Goal: Find specific page/section: Find specific page/section

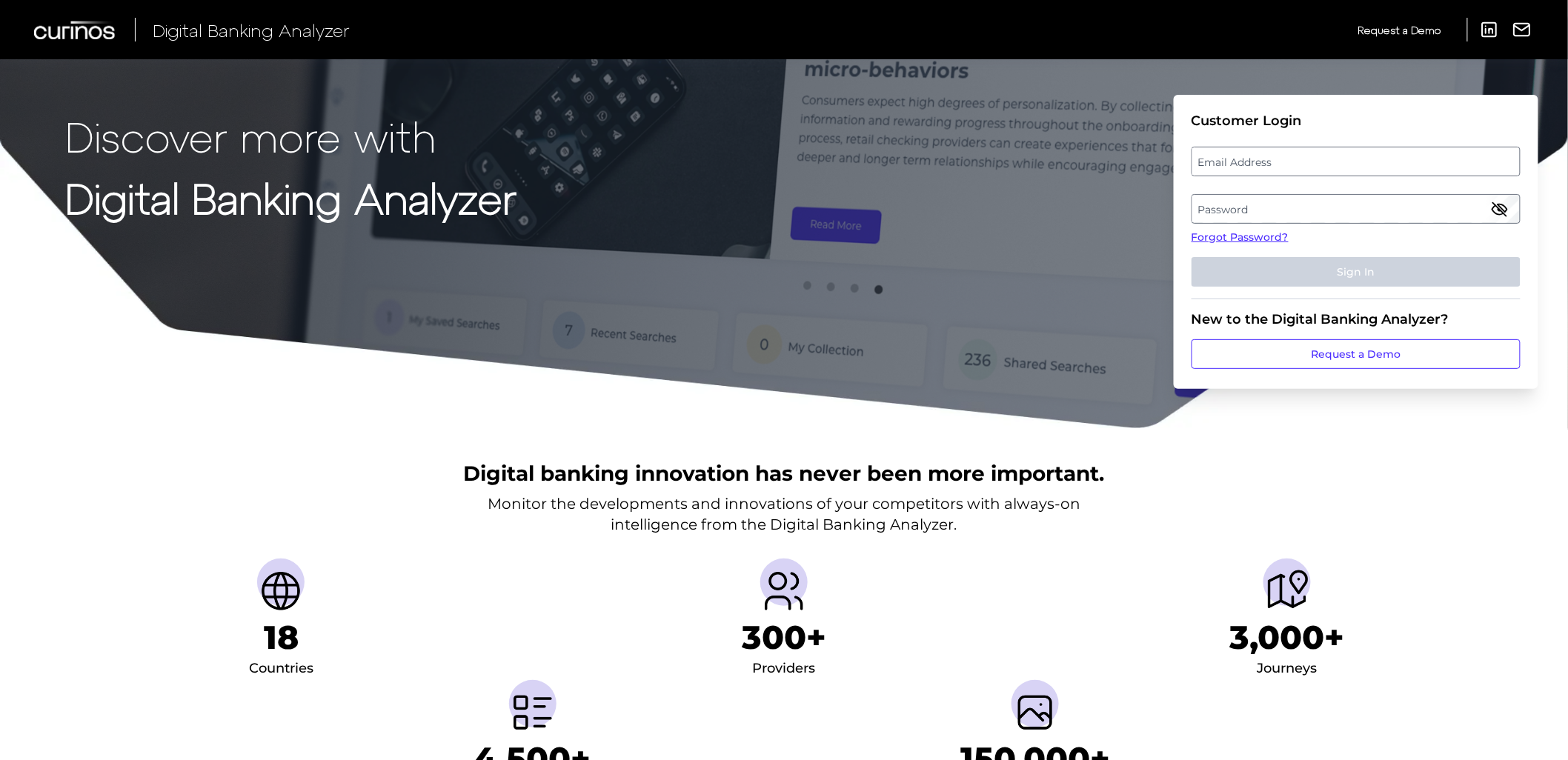
click at [1261, 163] on label "Email Address" at bounding box center [1356, 161] width 327 height 27
click at [1261, 163] on input "email" at bounding box center [1356, 161] width 329 height 30
click at [1261, 163] on input "Email Address" at bounding box center [1356, 161] width 329 height 30
type input "[PERSON_NAME][EMAIL_ADDRESS][PERSON_NAME][DOMAIN_NAME]"
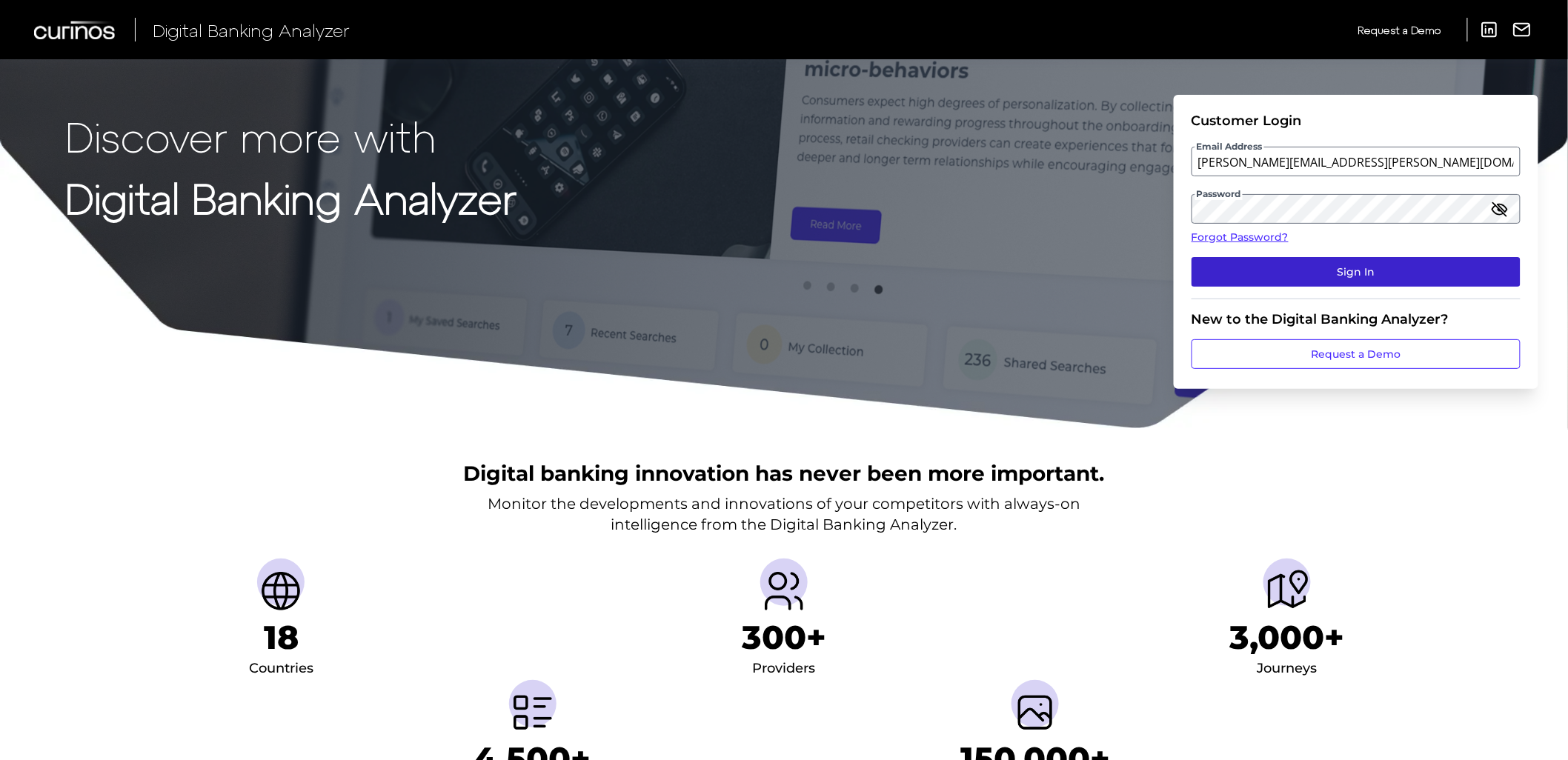
click at [1309, 258] on button "Sign In" at bounding box center [1356, 272] width 329 height 30
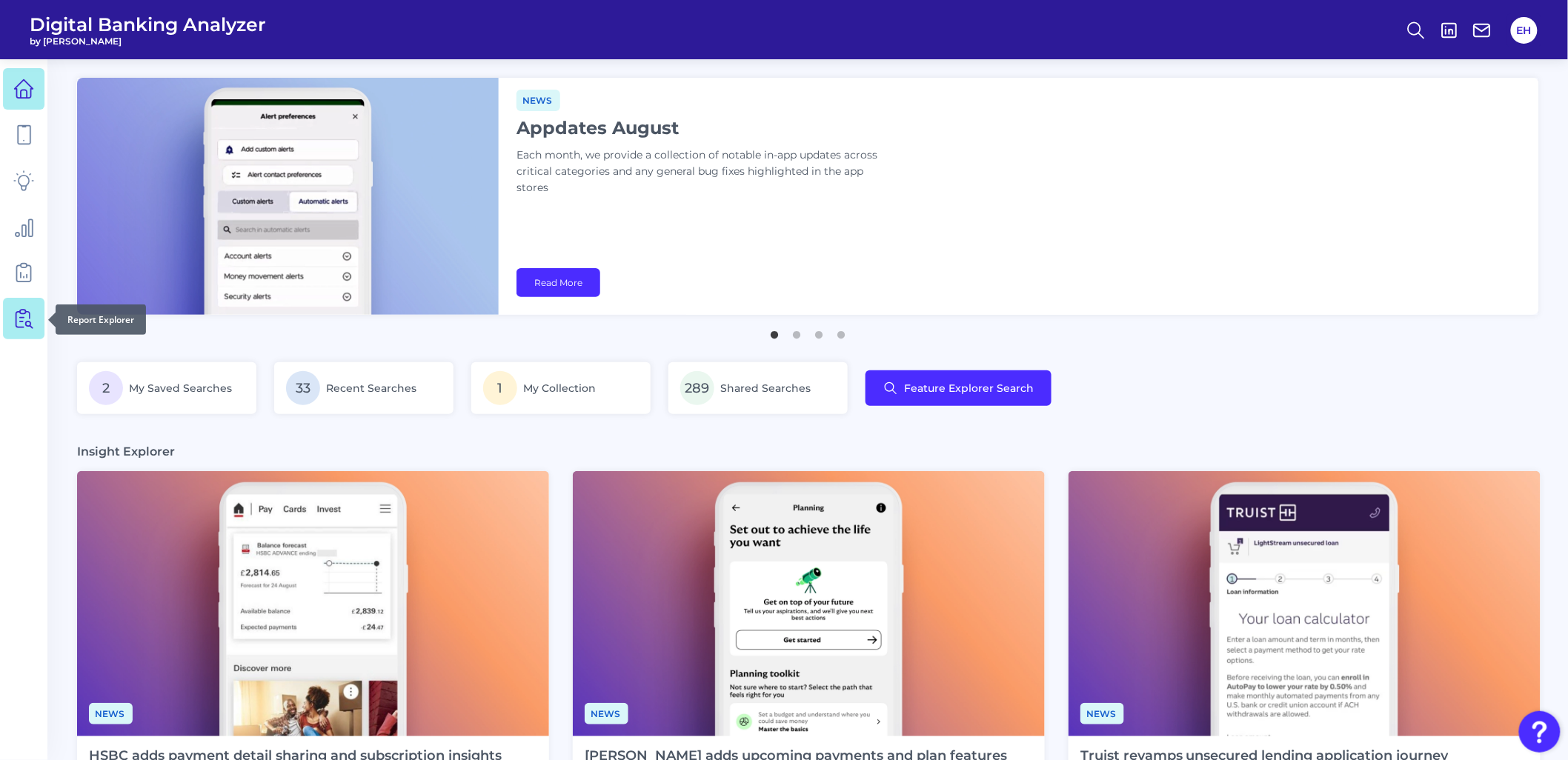
click at [15, 324] on icon at bounding box center [23, 319] width 20 height 20
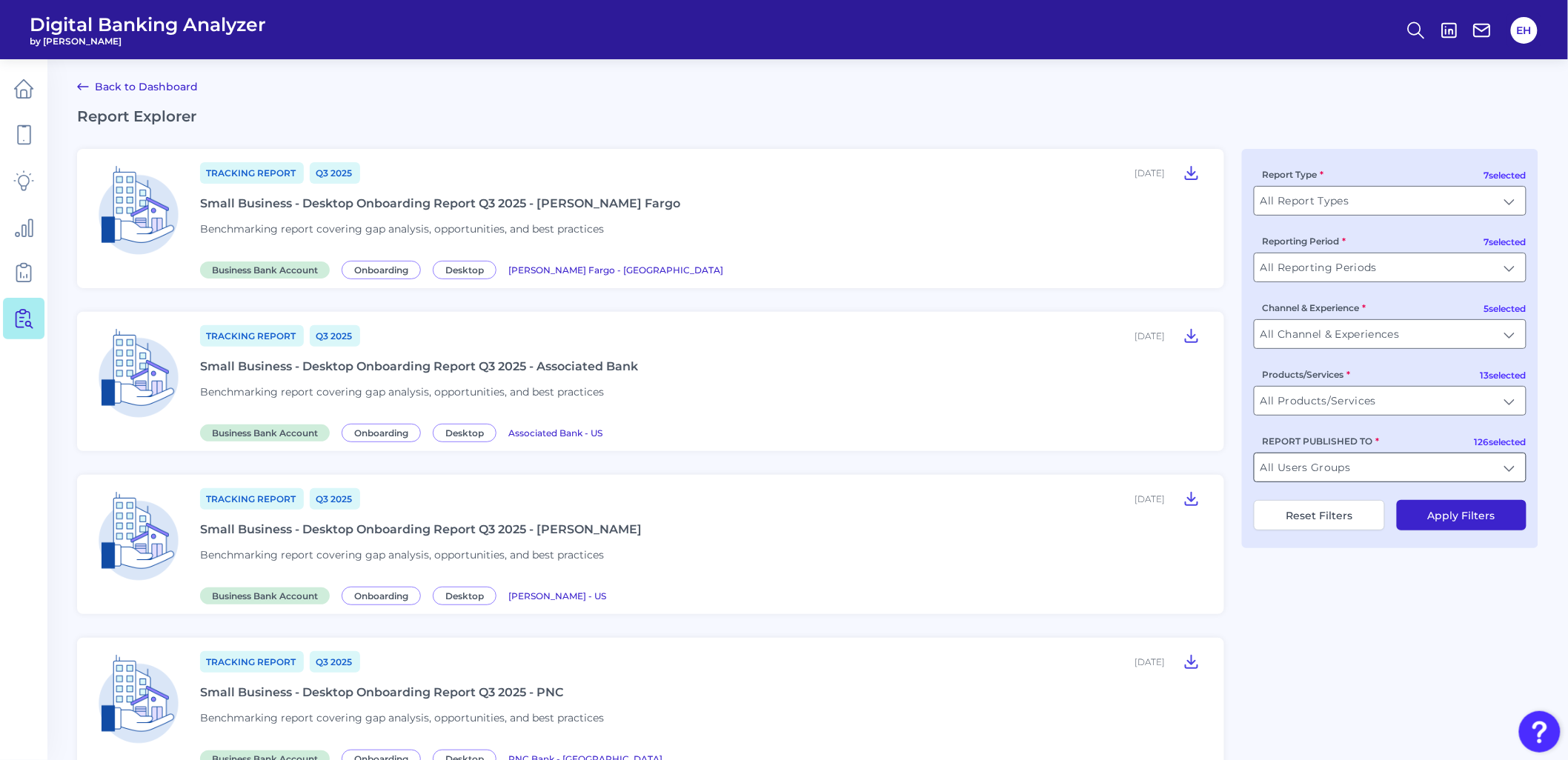
click at [1313, 464] on input "All Users Groups" at bounding box center [1390, 467] width 272 height 28
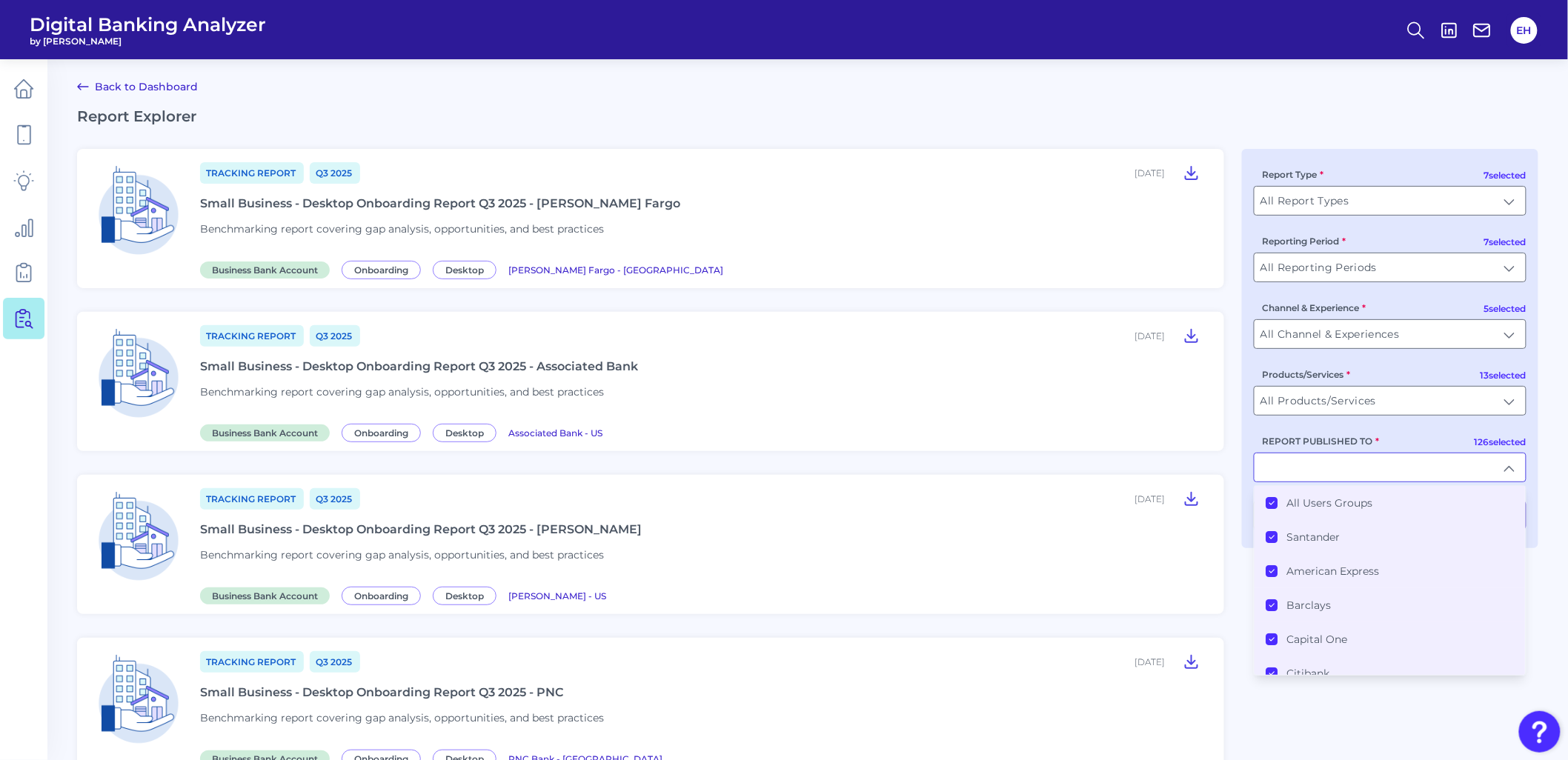
click at [1328, 508] on label "All Users Groups" at bounding box center [1330, 503] width 86 height 13
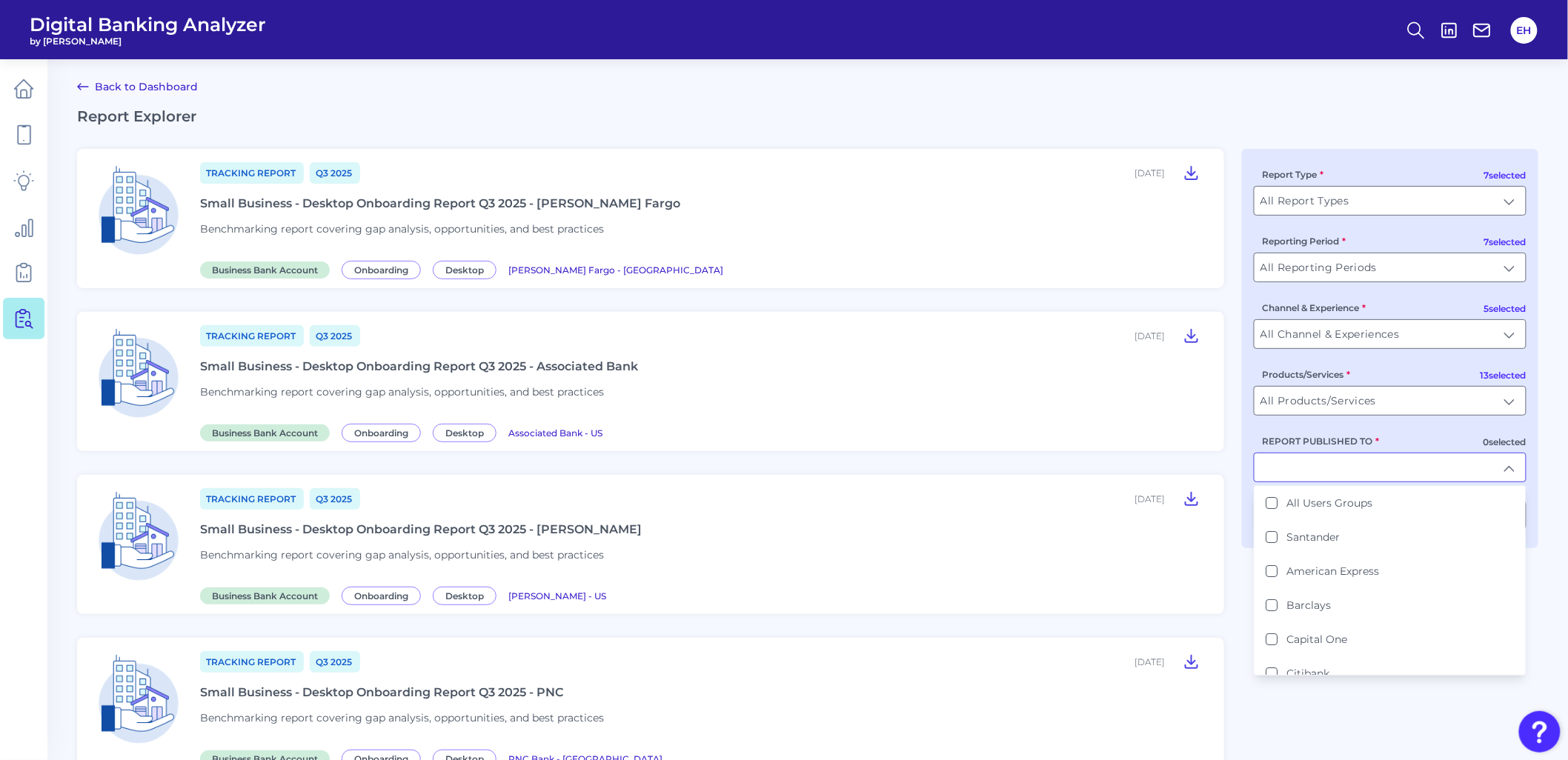
click at [1316, 465] on input "REPORT PUBLISHED TO" at bounding box center [1390, 467] width 272 height 28
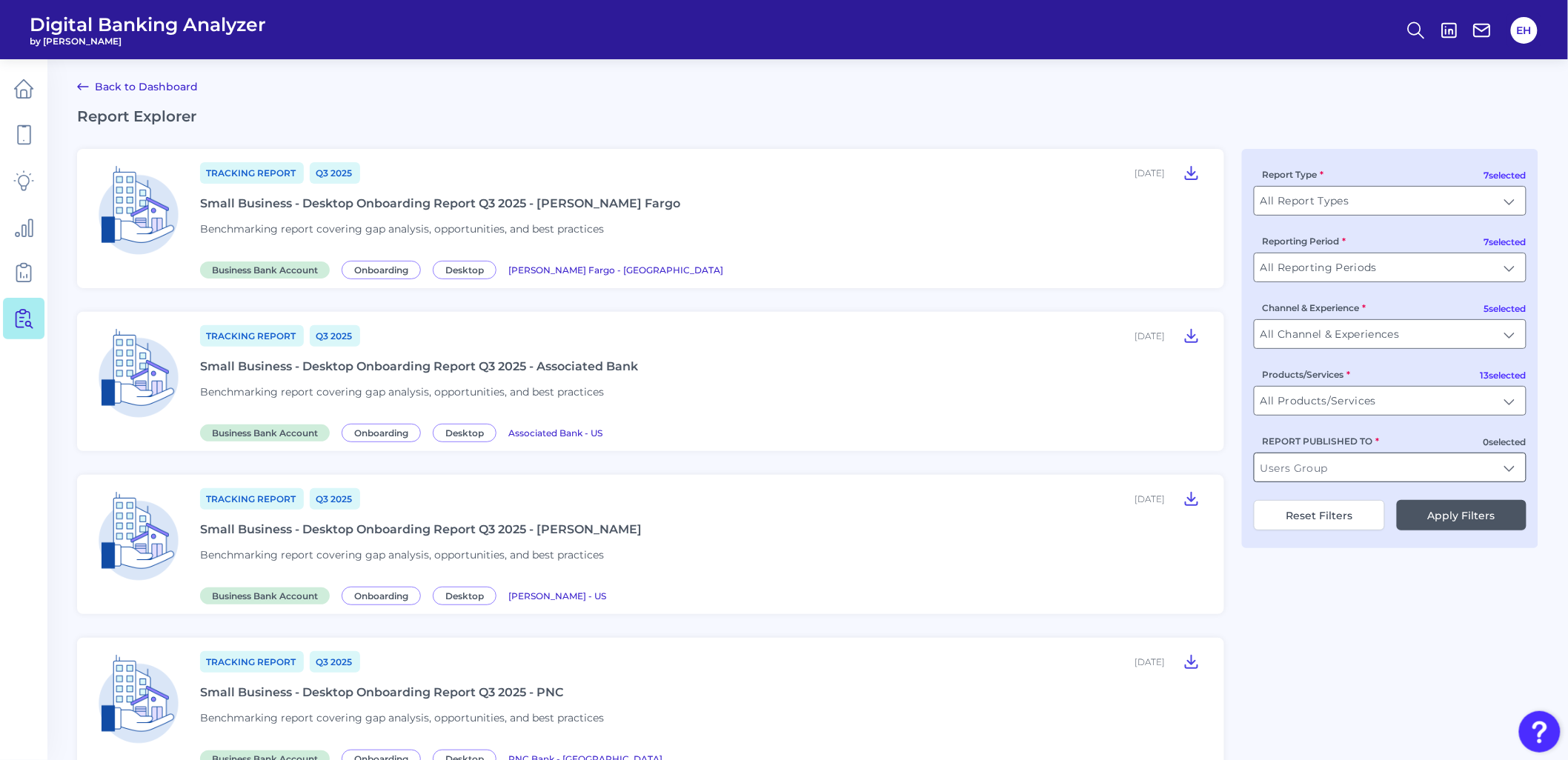
click at [1314, 475] on input "REPORT PUBLISHED TO" at bounding box center [1390, 467] width 272 height 28
click at [1307, 500] on li "PNC" at bounding box center [1390, 503] width 272 height 34
type input "PNC"
click at [1445, 529] on button "Apply Filters" at bounding box center [1461, 515] width 130 height 31
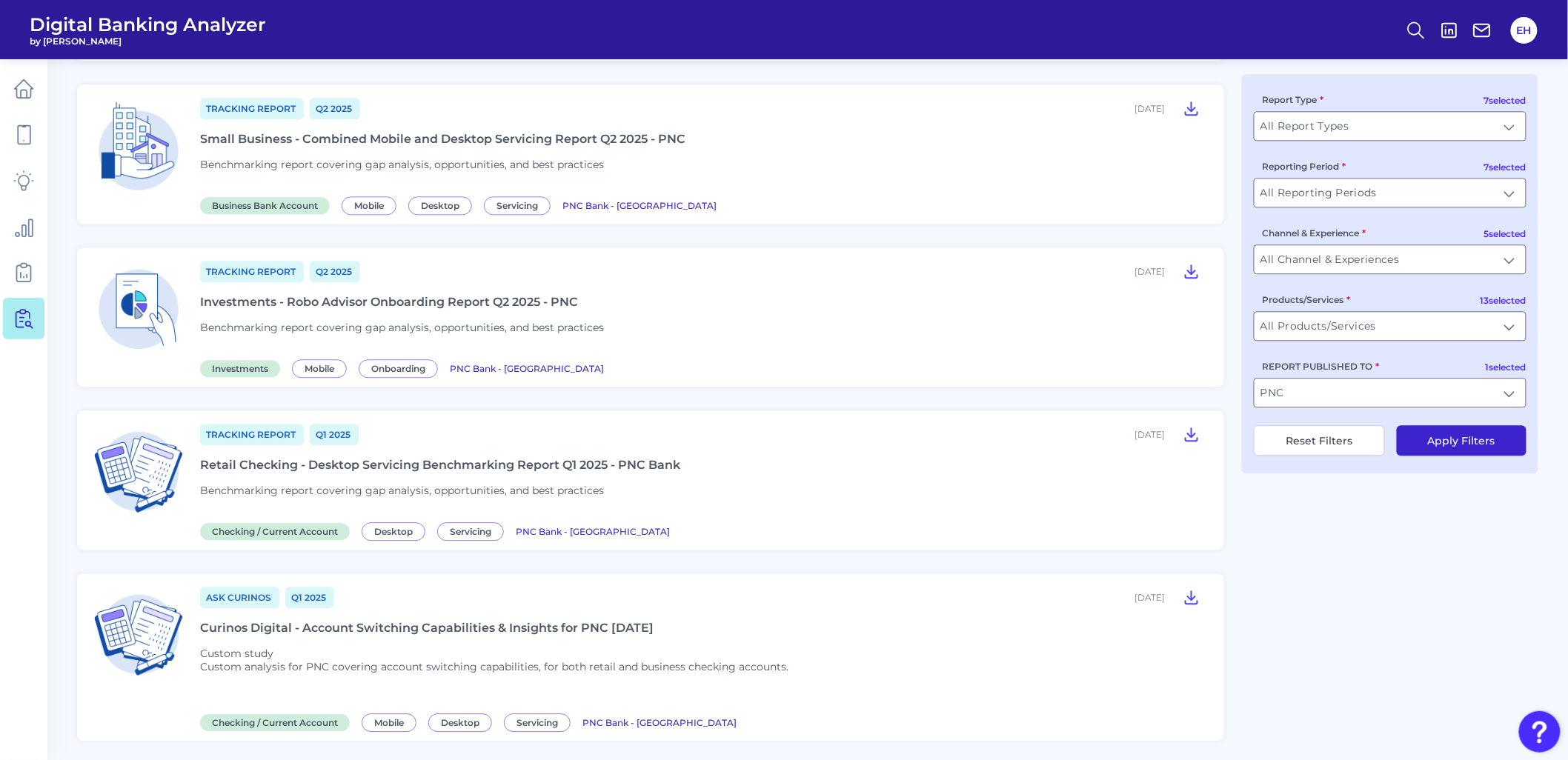
scroll to position [1482, 0]
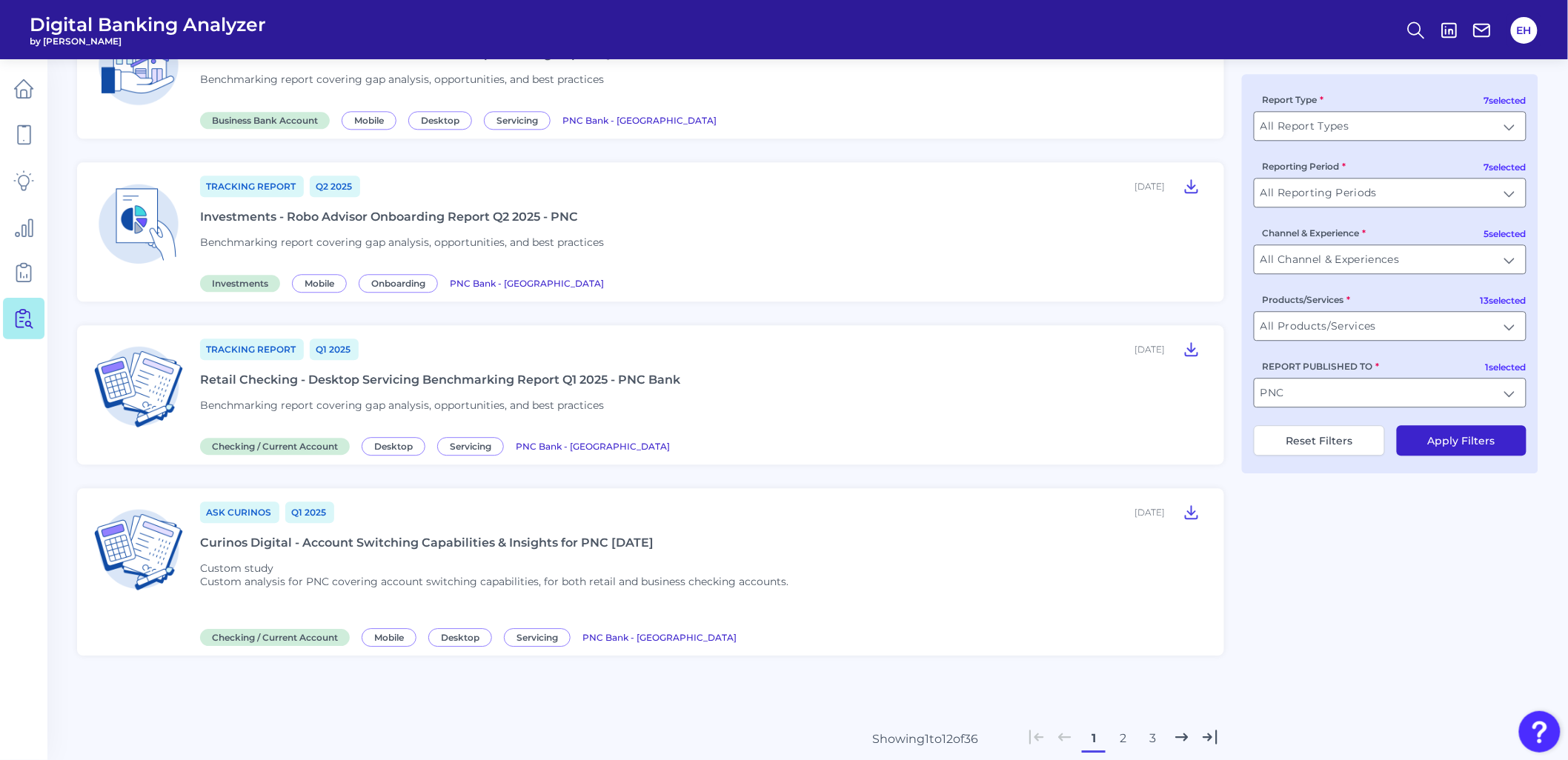
click at [1123, 745] on button "2" at bounding box center [1123, 739] width 24 height 24
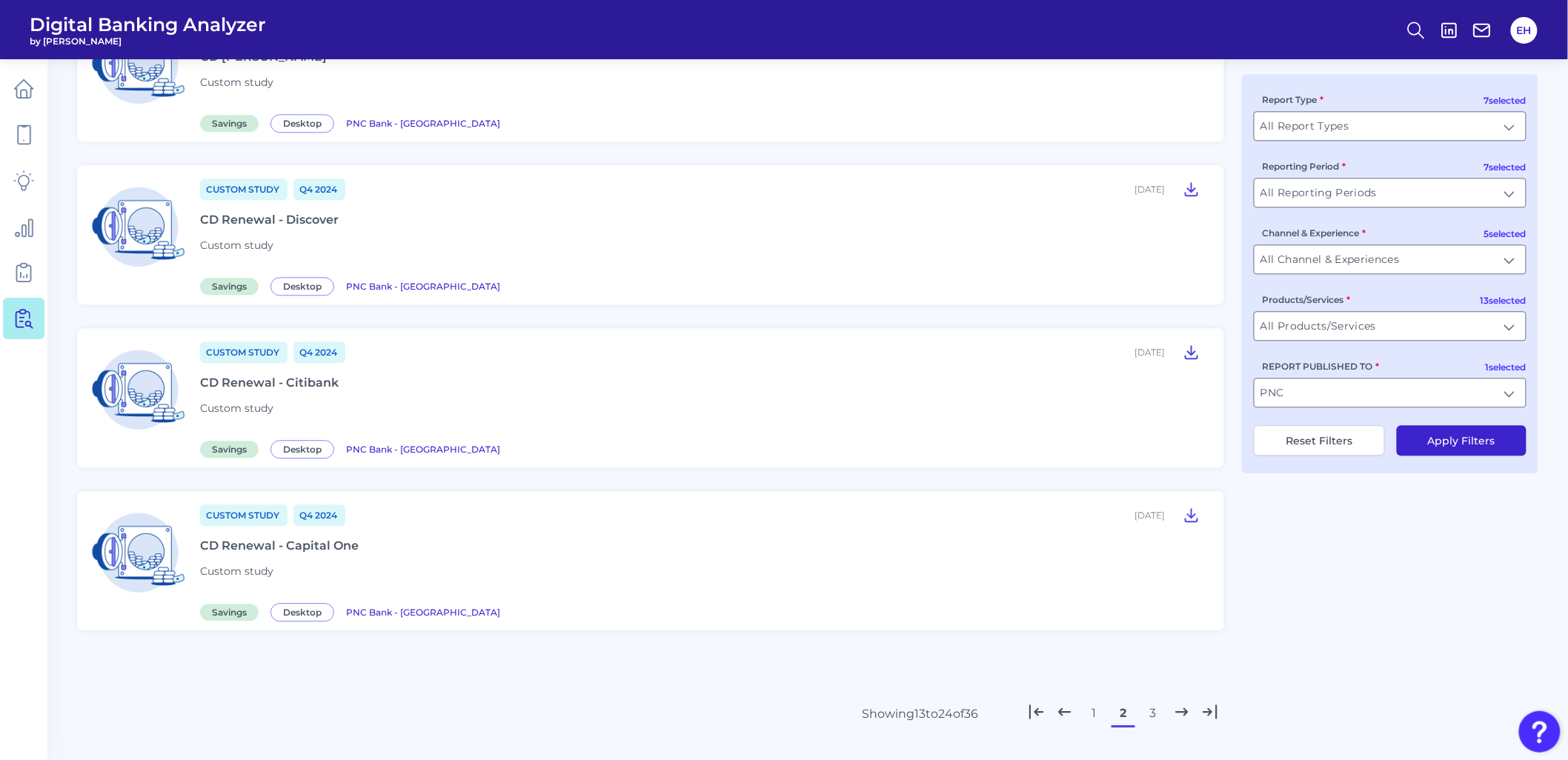
scroll to position [1490, 0]
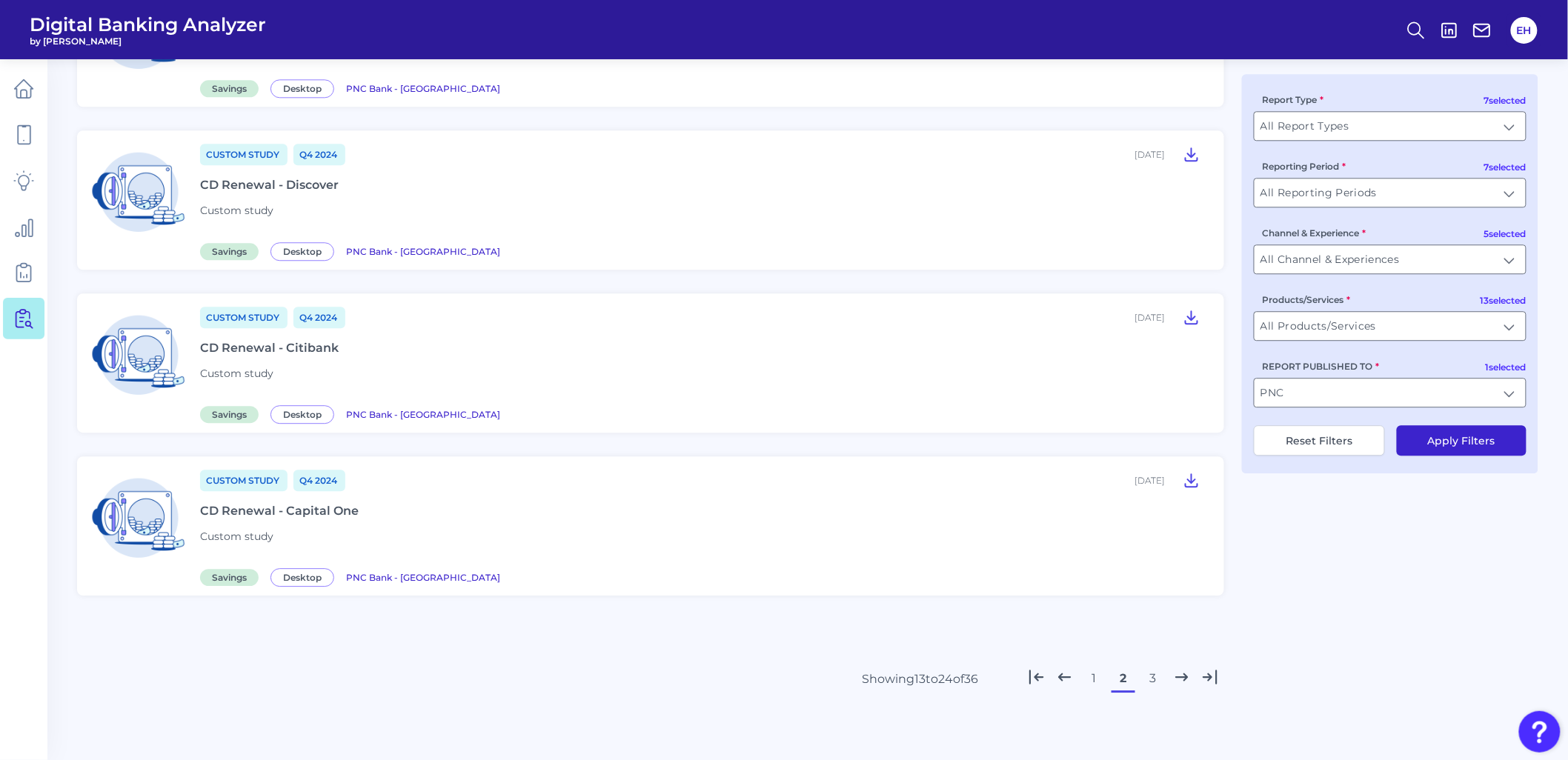
click at [1155, 684] on button "3" at bounding box center [1153, 679] width 24 height 24
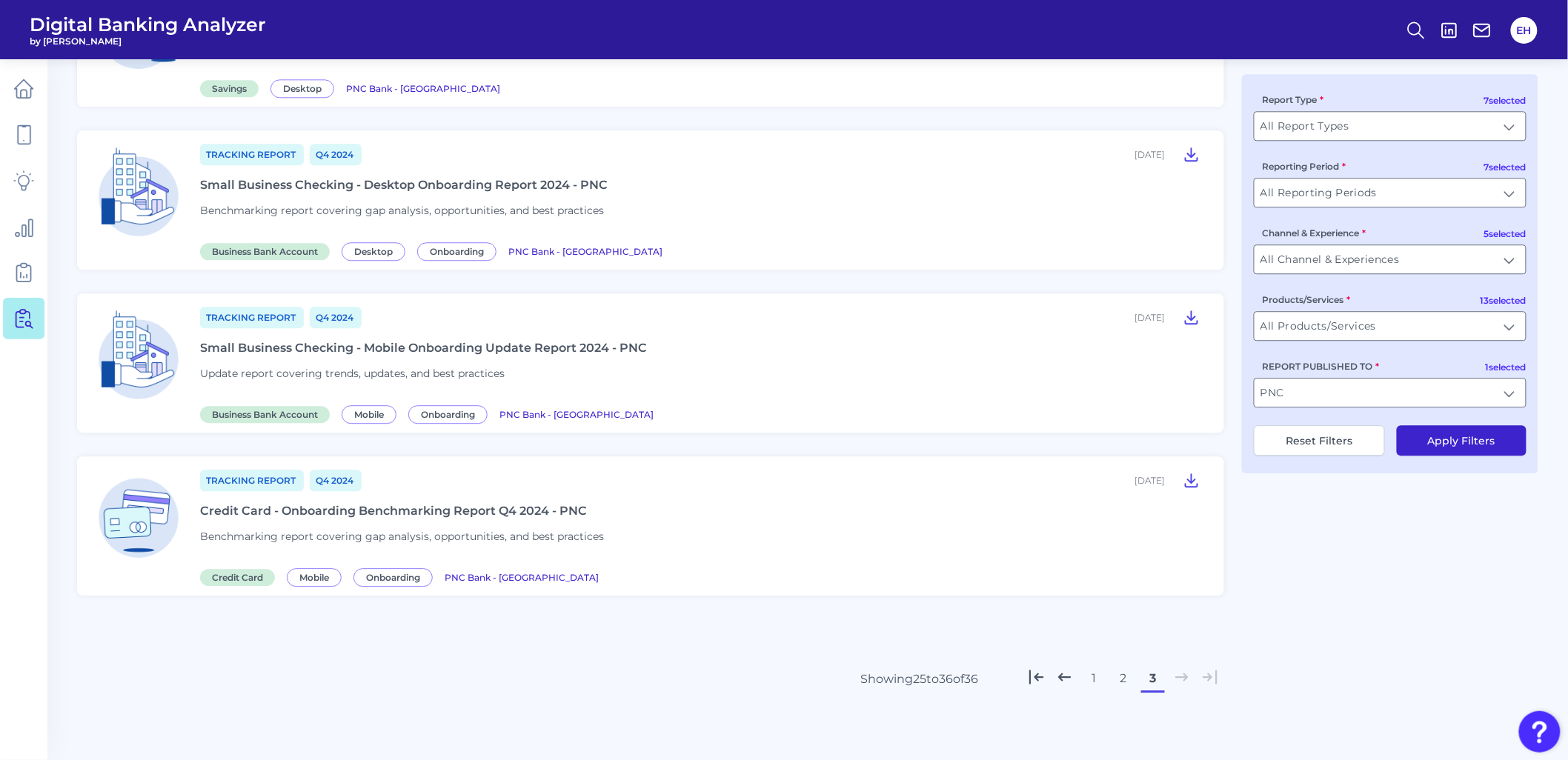
click at [1123, 677] on button "2" at bounding box center [1123, 679] width 24 height 24
